Goal: Check status: Check status

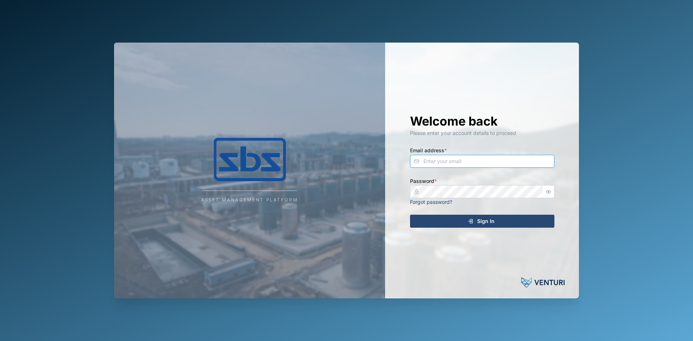
type input "dave@sbs.com.pg"
click at [480, 221] on span "Sign In" at bounding box center [485, 221] width 17 height 12
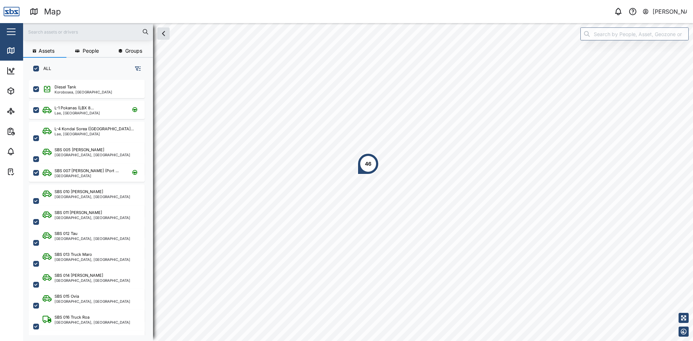
scroll to position [253, 113]
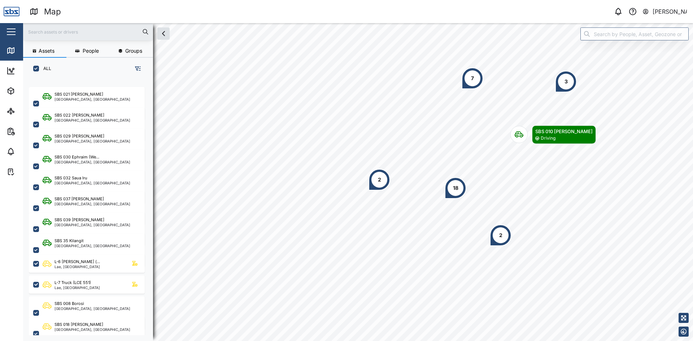
scroll to position [325, 0]
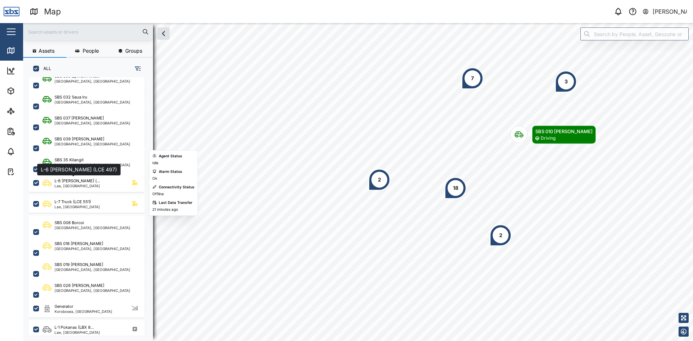
click at [81, 180] on div "L-6 [PERSON_NAME] (..." at bounding box center [77, 181] width 45 height 6
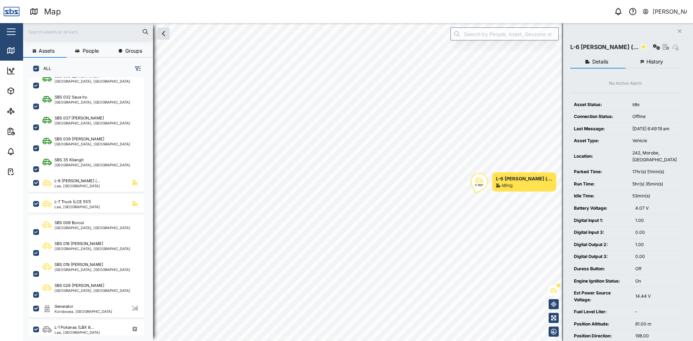
scroll to position [318, 0]
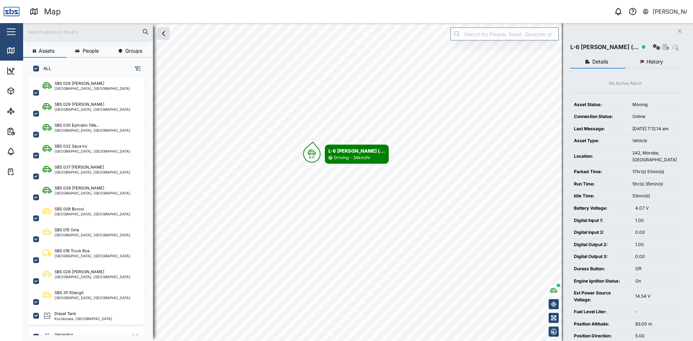
click at [680, 30] on icon "Close" at bounding box center [680, 31] width 4 height 6
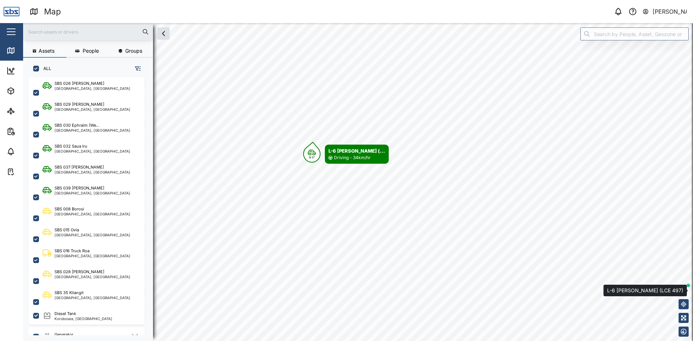
click at [684, 292] on icon "button" at bounding box center [683, 291] width 7 height 6
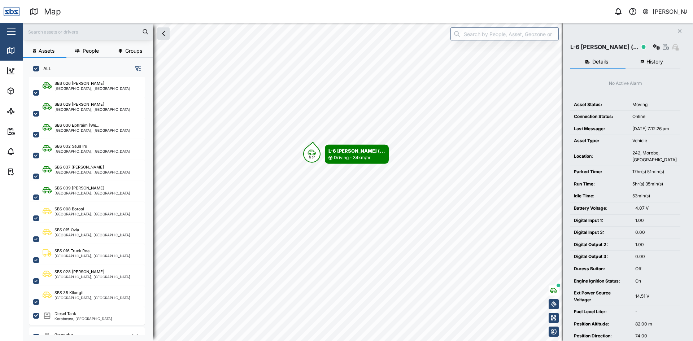
click at [678, 30] on icon "Close" at bounding box center [680, 31] width 4 height 6
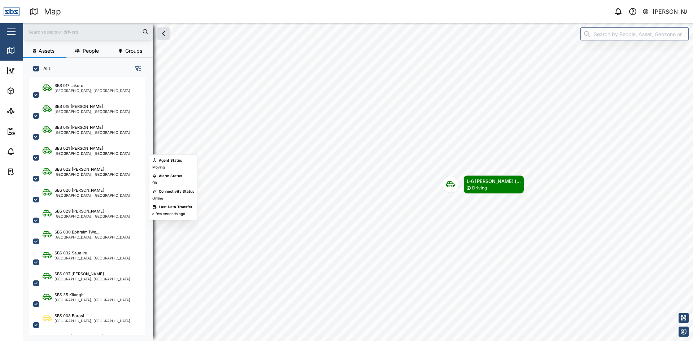
scroll to position [217, 0]
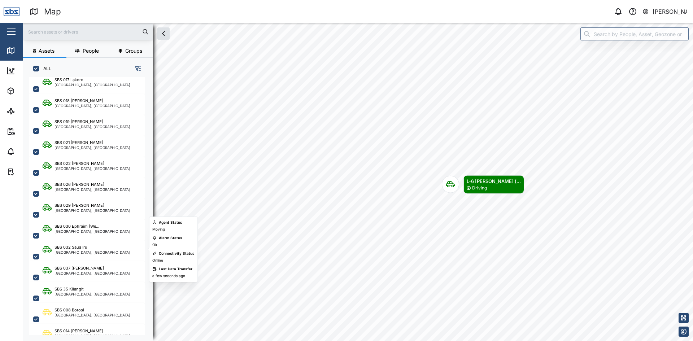
click at [80, 244] on div "SBS 032 Saua Iru Port Moresby, Southern Region" at bounding box center [87, 256] width 116 height 33
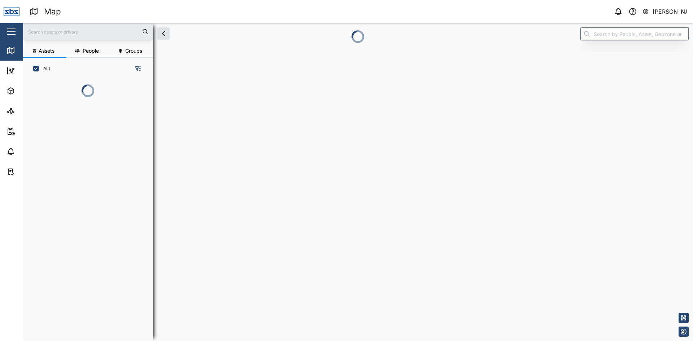
scroll to position [253, 113]
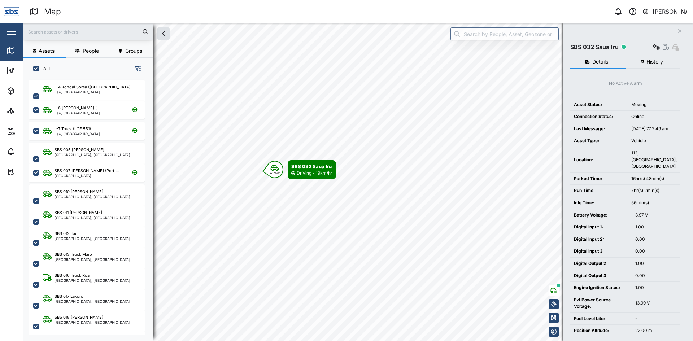
click at [645, 59] on button "History" at bounding box center [653, 62] width 55 height 13
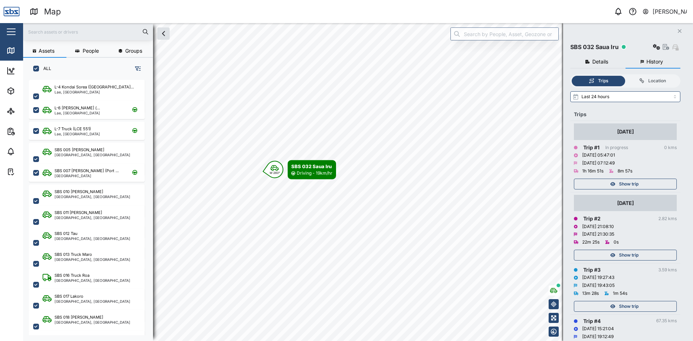
click at [638, 187] on span "Show trip" at bounding box center [628, 184] width 19 height 10
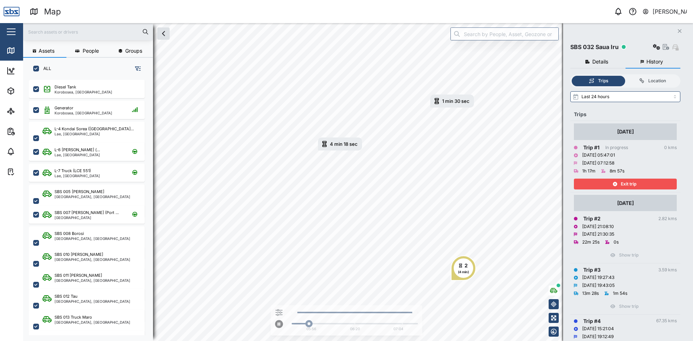
click at [634, 181] on span "Exit trip" at bounding box center [629, 184] width 16 height 10
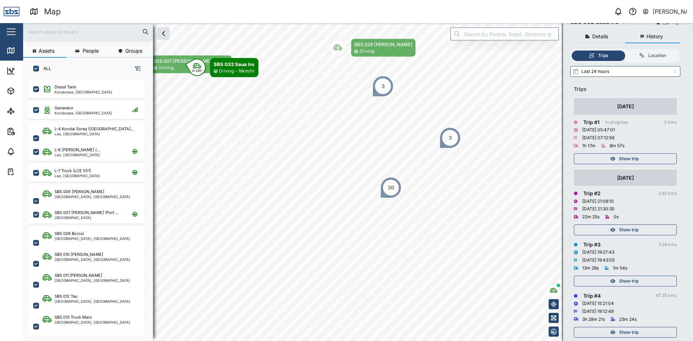
scroll to position [36, 0]
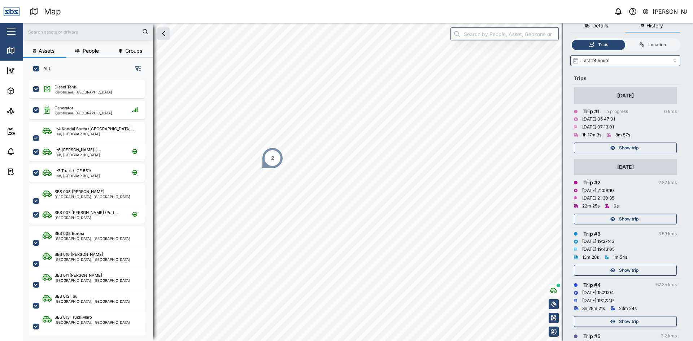
click at [275, 157] on div "2" at bounding box center [273, 158] width 22 height 22
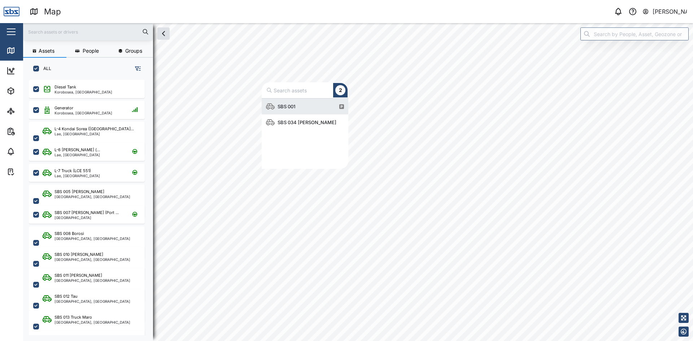
scroll to position [65, 81]
